Goal: Information Seeking & Learning: Learn about a topic

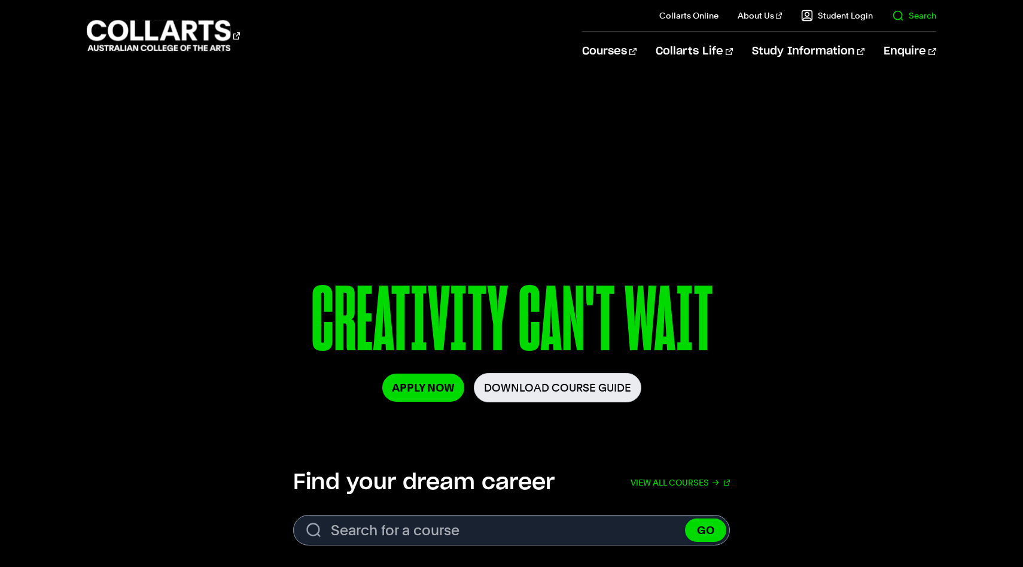
click at [904, 19] on link "Search" at bounding box center [914, 16] width 44 height 12
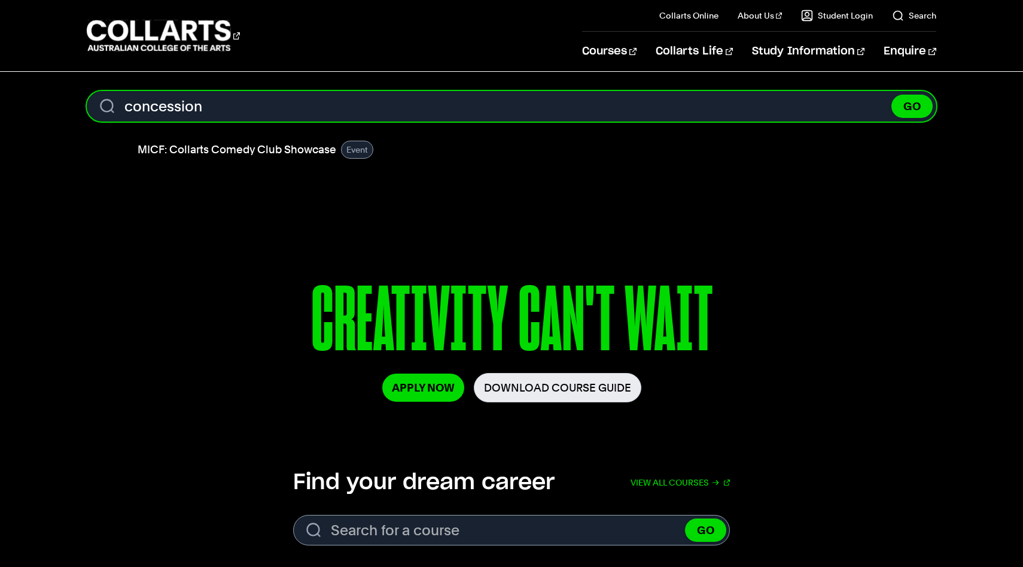
type input "concession"
click at [892, 95] on button "GO" at bounding box center [912, 106] width 41 height 23
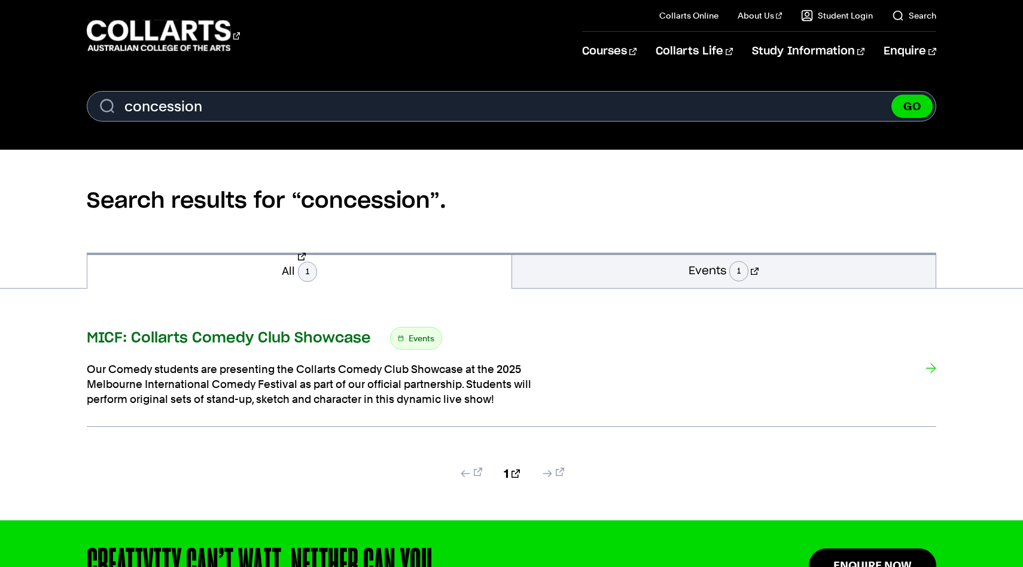
click at [424, 336] on span "Events" at bounding box center [422, 338] width 26 height 17
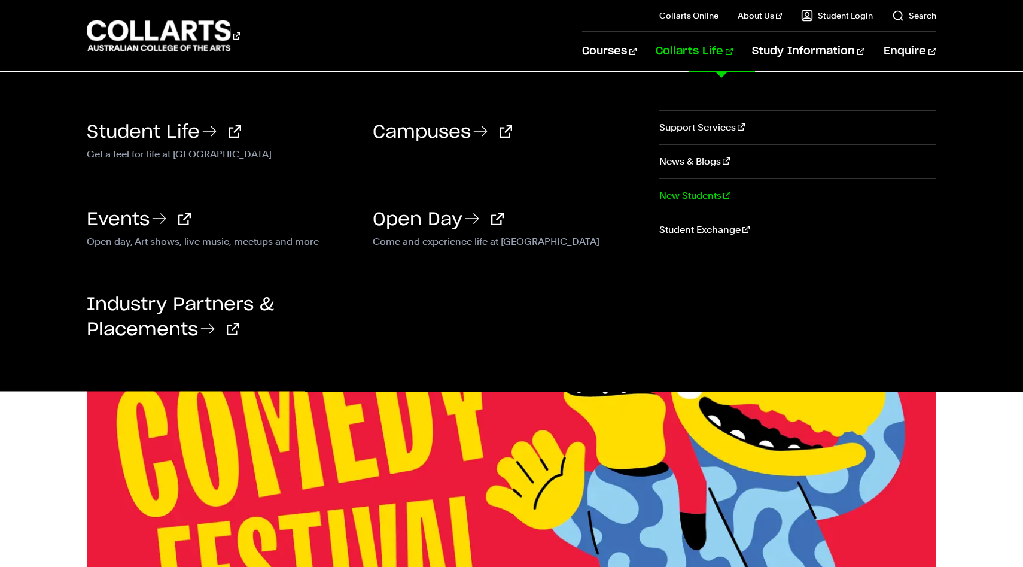
click at [704, 196] on link "New Students" at bounding box center [797, 196] width 276 height 34
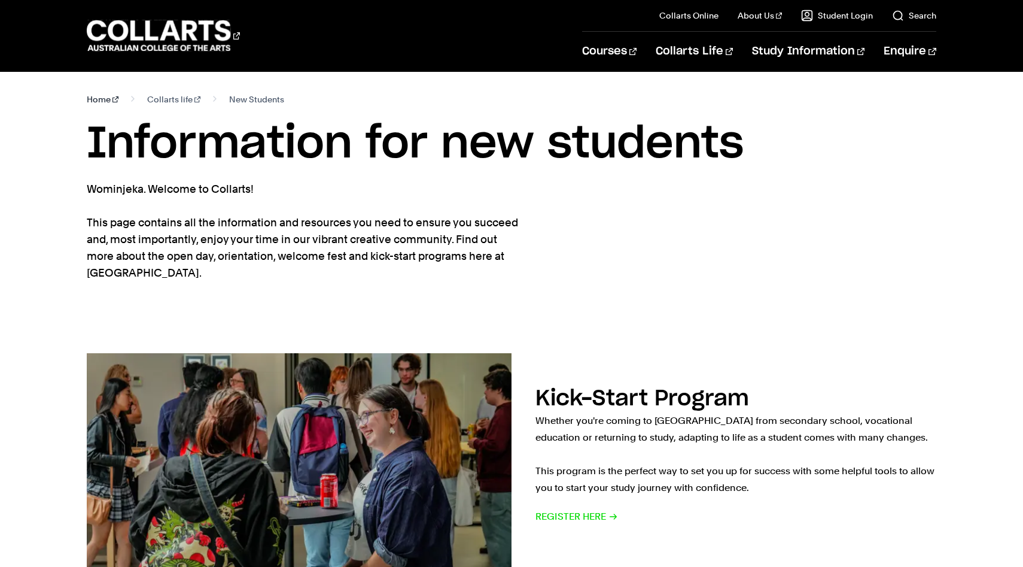
click at [102, 97] on link "Home" at bounding box center [103, 99] width 32 height 17
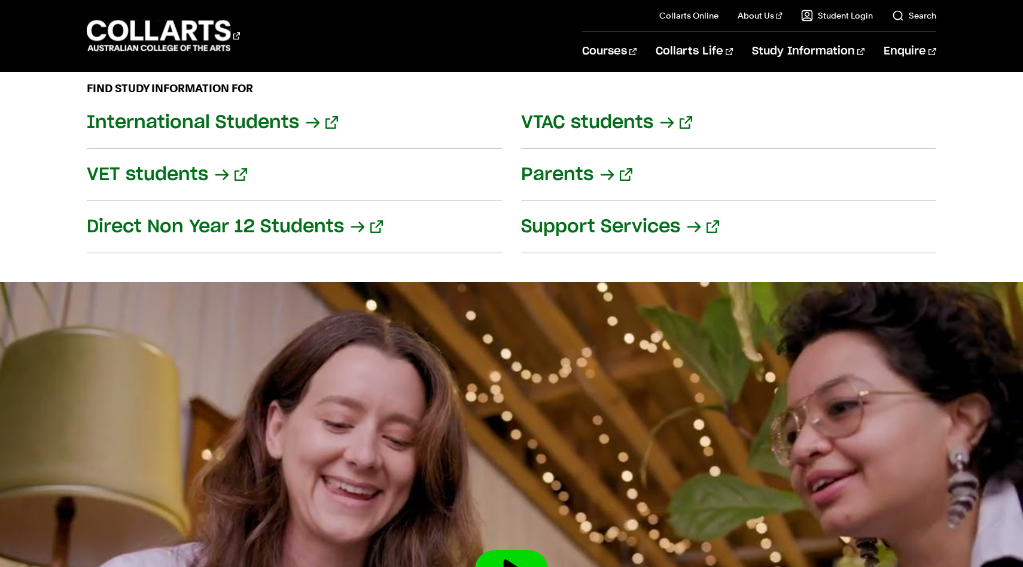
scroll to position [1534, 0]
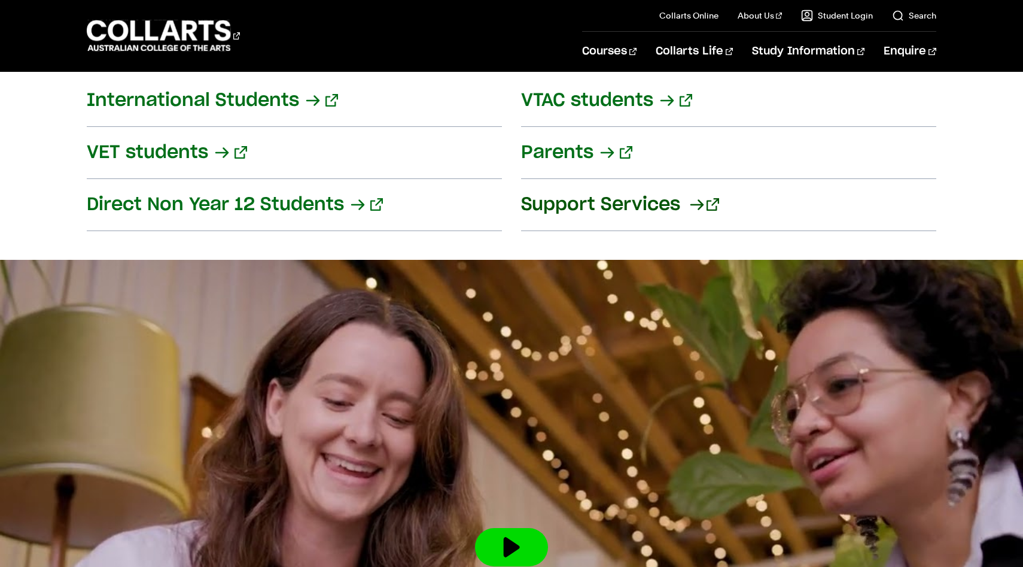
click at [679, 188] on link "Support Services" at bounding box center [728, 205] width 415 height 52
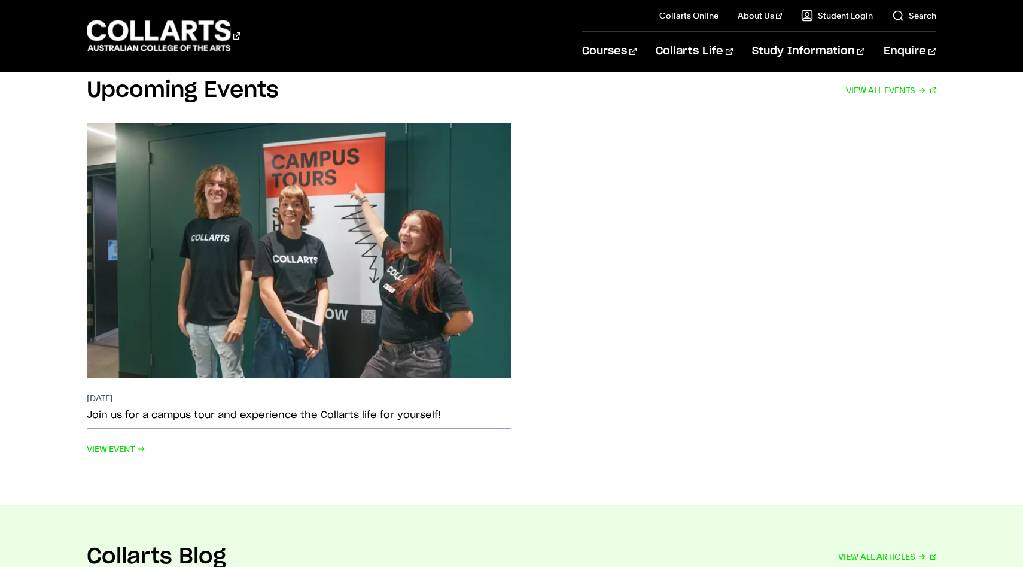
scroll to position [2328, 0]
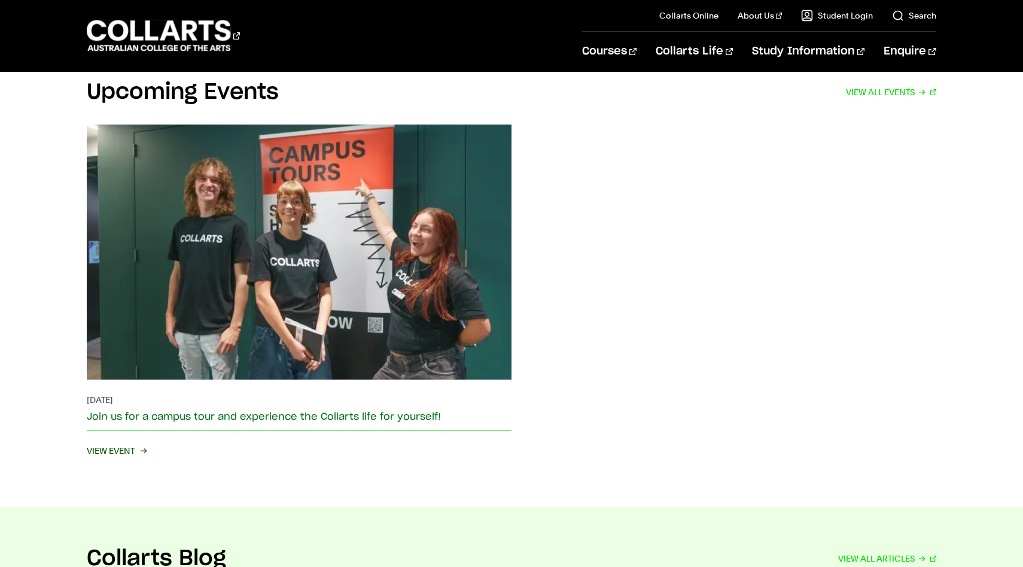
click at [135, 442] on span "View Event" at bounding box center [116, 450] width 59 height 17
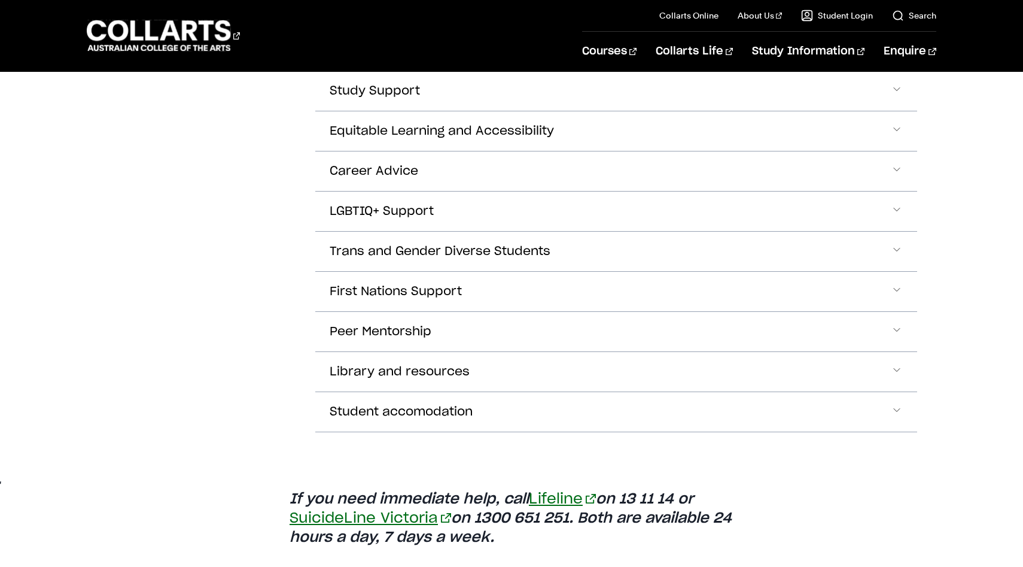
scroll to position [607, 0]
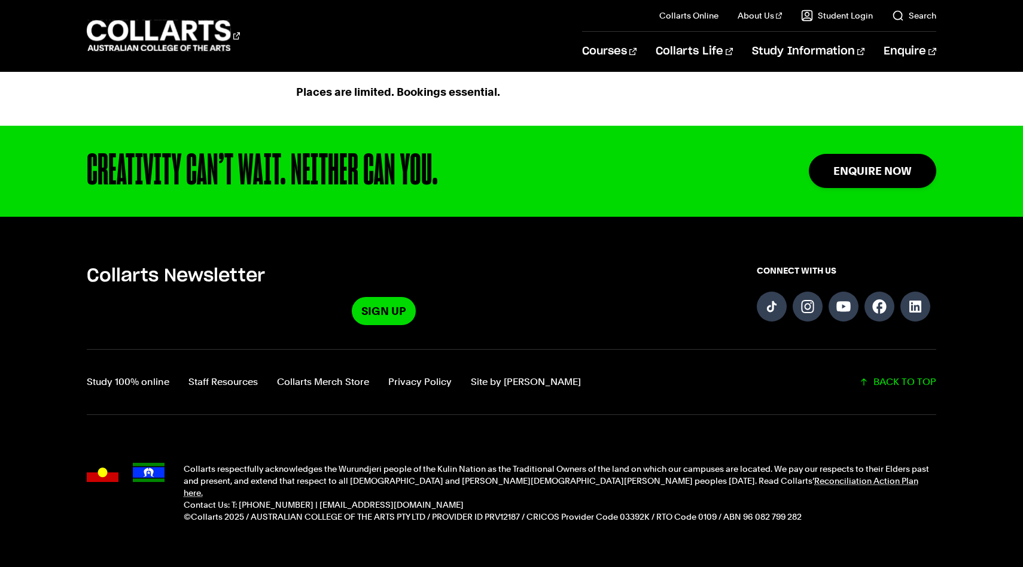
scroll to position [1008, 0]
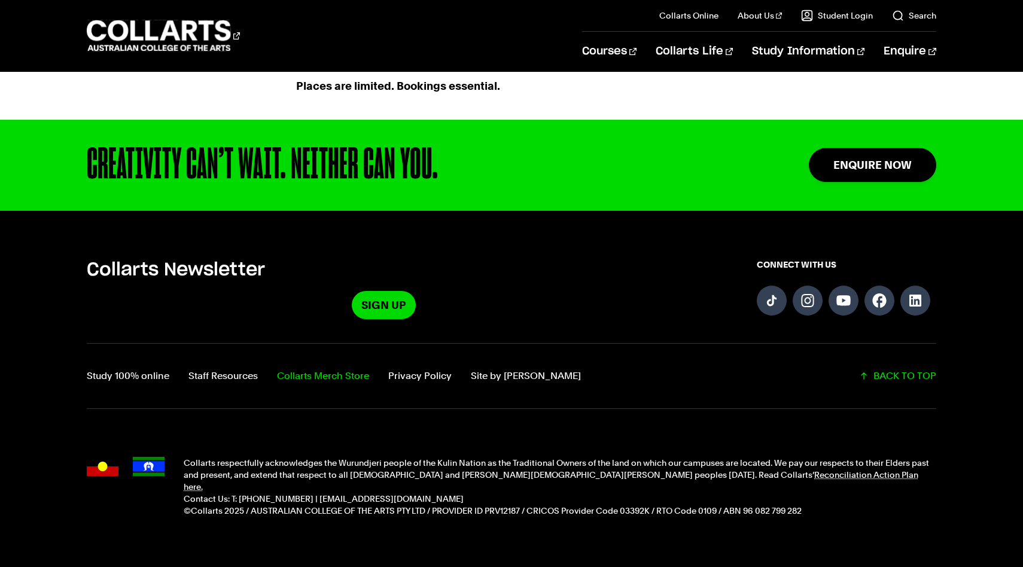
click at [332, 367] on link "Collarts Merch Store" at bounding box center [323, 375] width 92 height 17
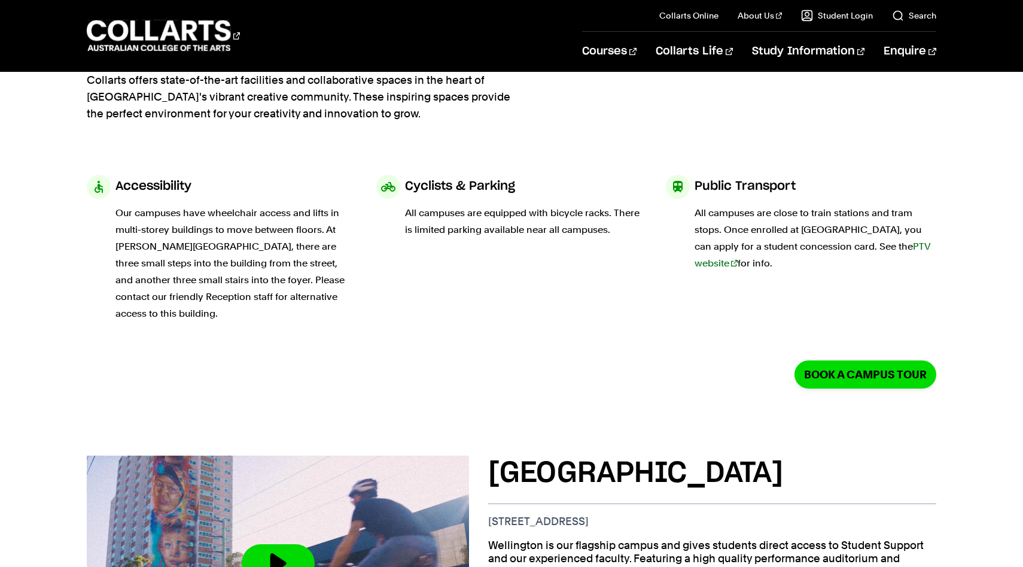
scroll to position [108, 0]
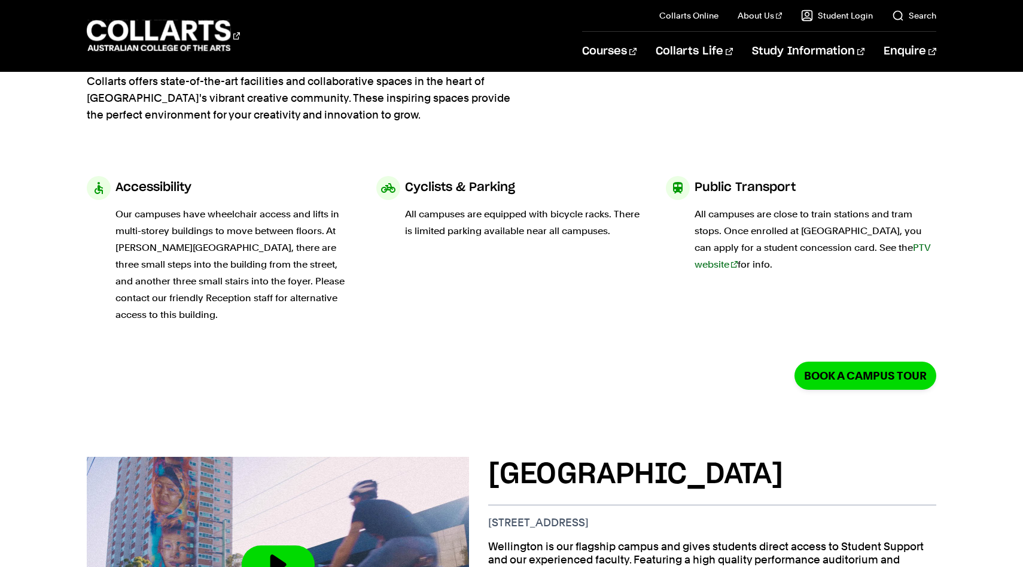
click at [875, 249] on link "PTV website" at bounding box center [813, 256] width 236 height 28
